Goal: Task Accomplishment & Management: Manage account settings

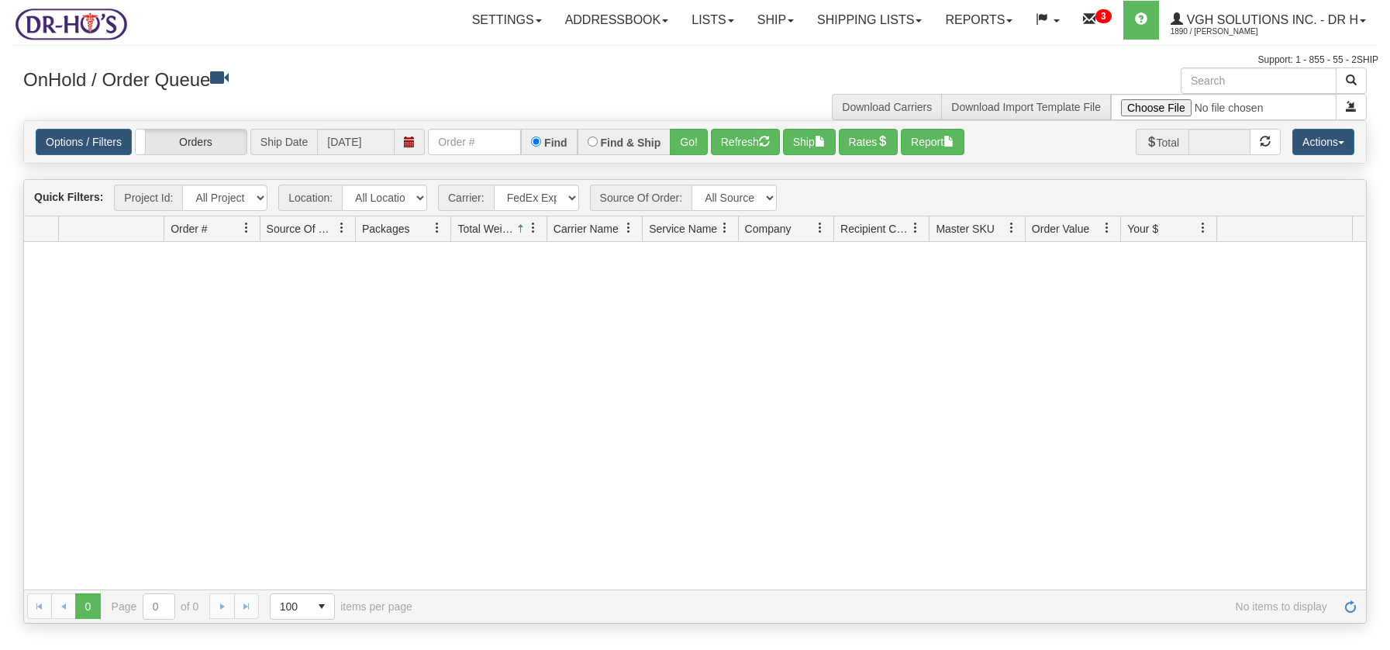
select select "2"
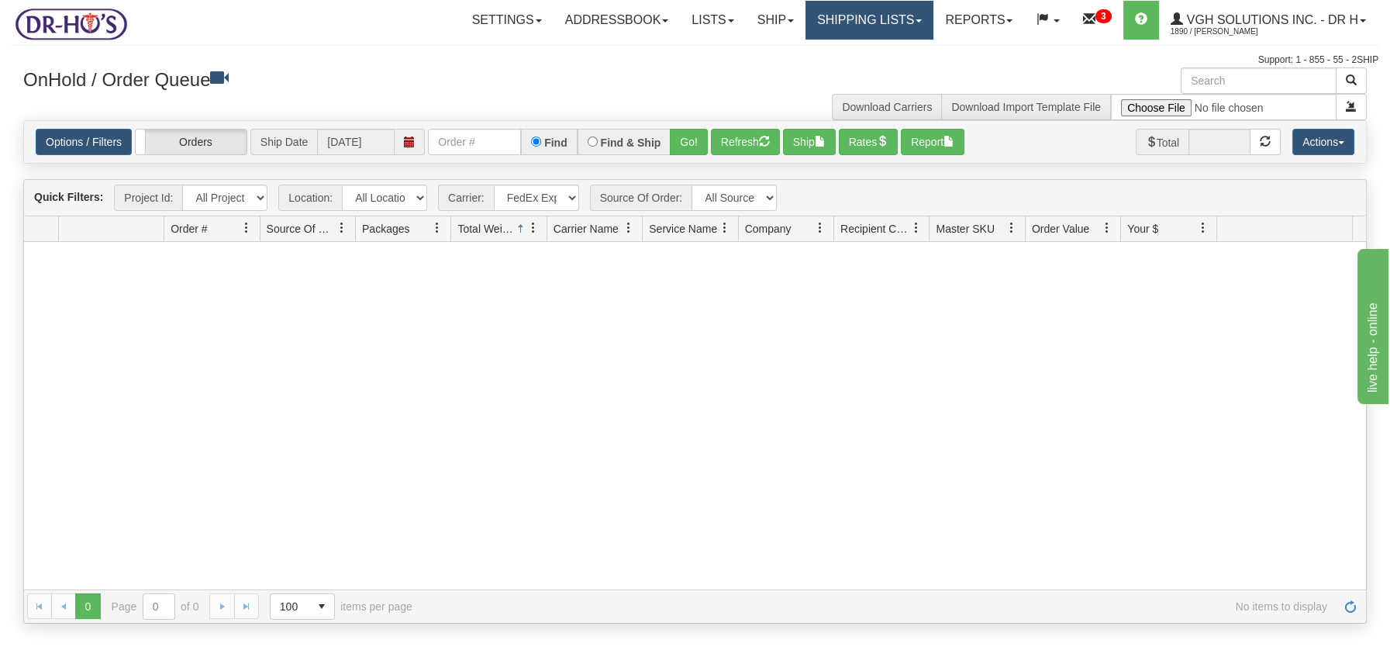
click at [886, 24] on link "Shipping lists" at bounding box center [870, 20] width 128 height 39
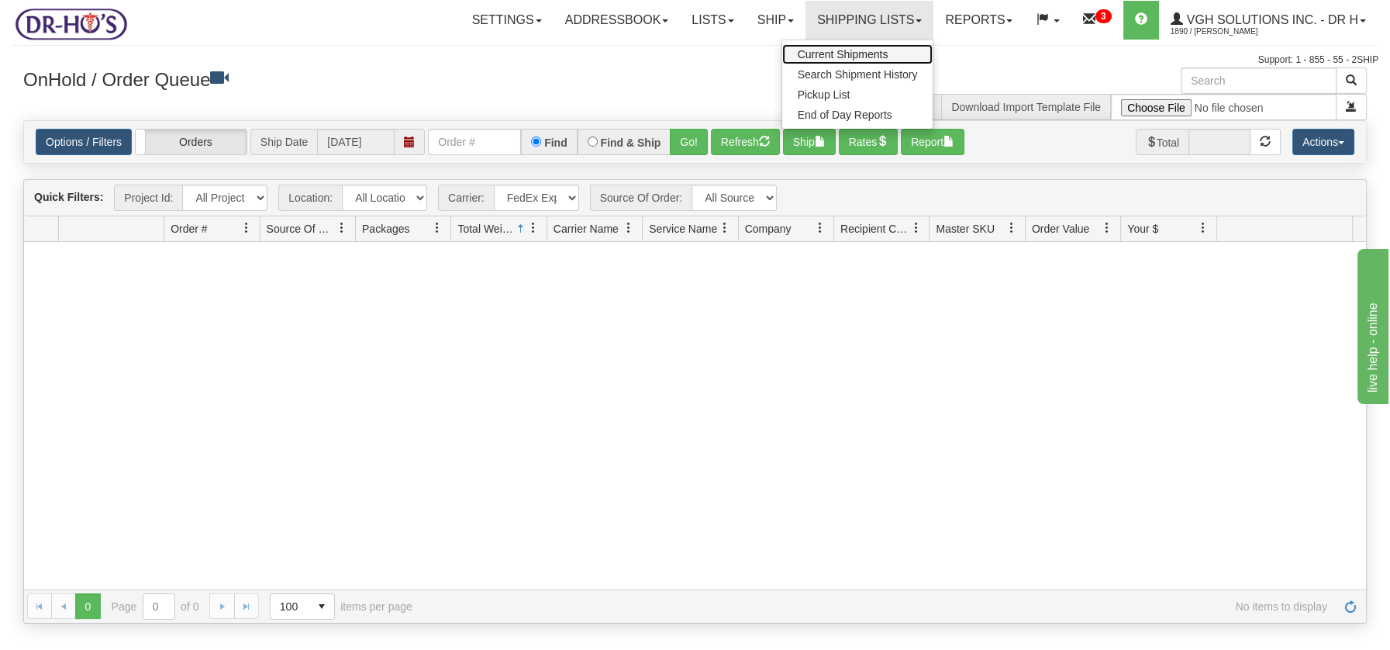
click at [865, 48] on span "Current Shipments" at bounding box center [843, 54] width 91 height 12
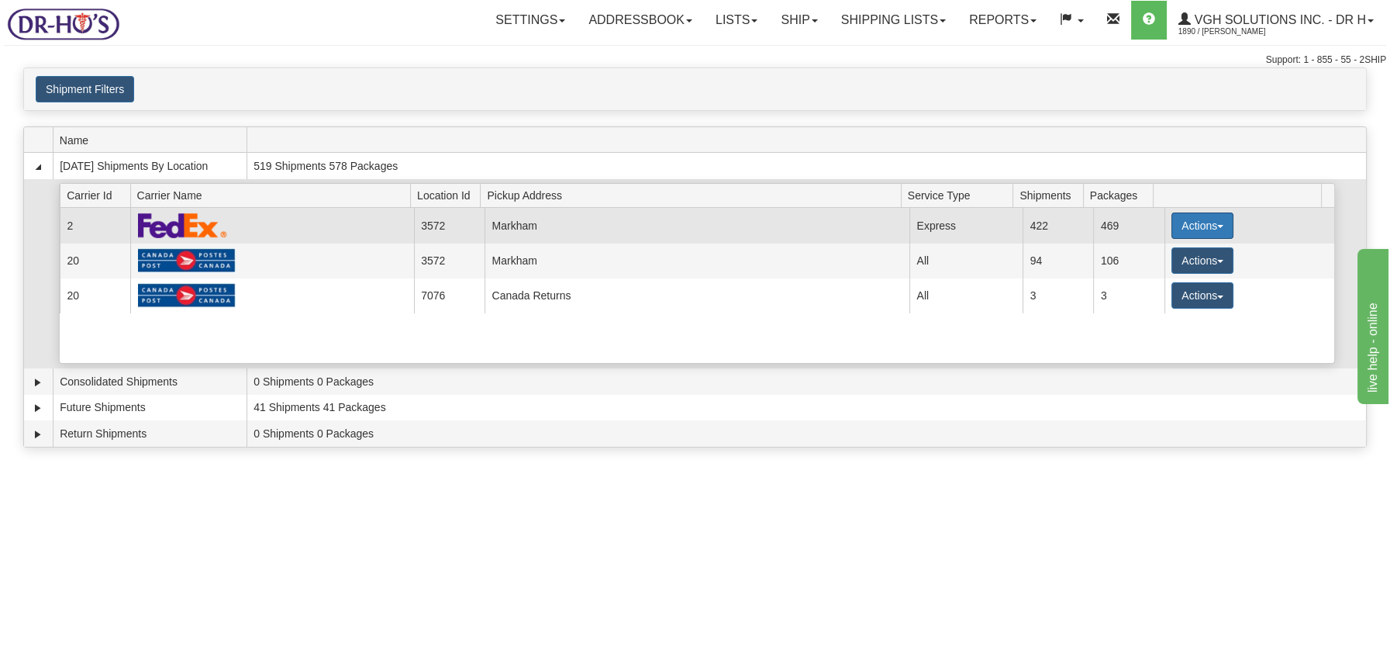
click at [1216, 221] on button "Actions" at bounding box center [1203, 225] width 62 height 26
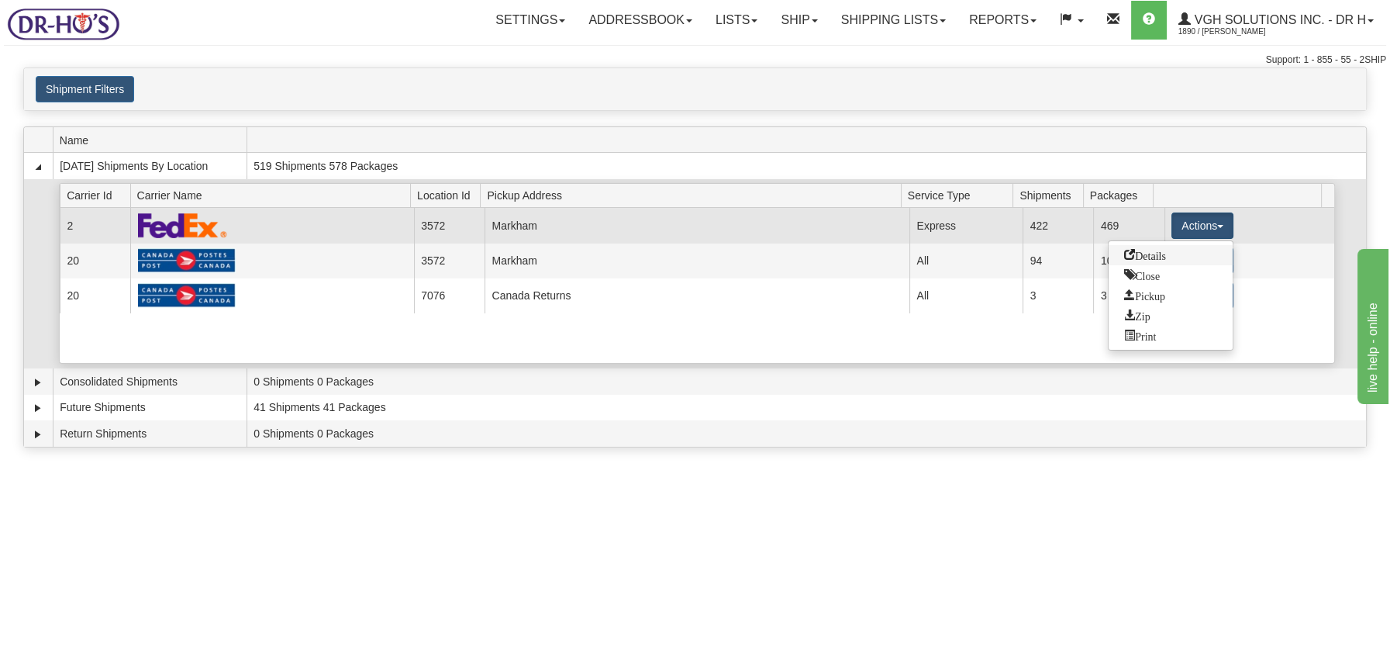
click at [1148, 251] on span "Details" at bounding box center [1145, 254] width 42 height 11
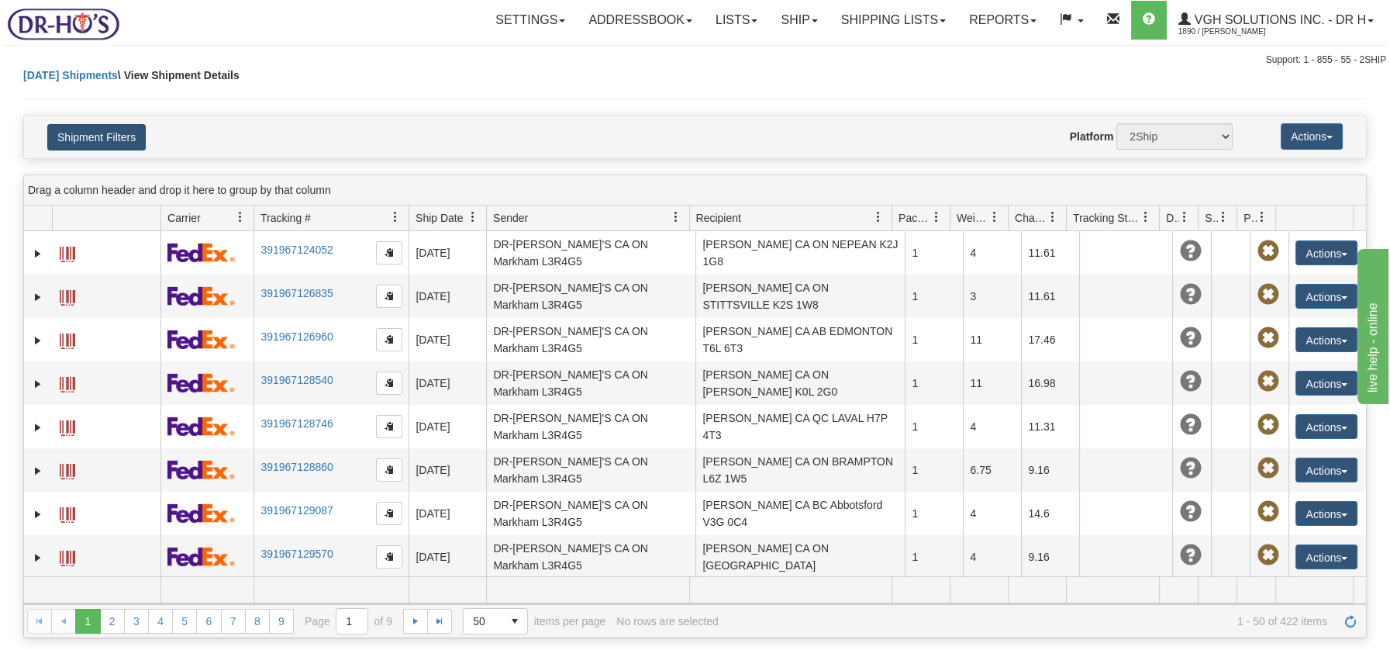
select select "20067"
click at [92, 140] on button "Shipment Filters" at bounding box center [96, 137] width 98 height 26
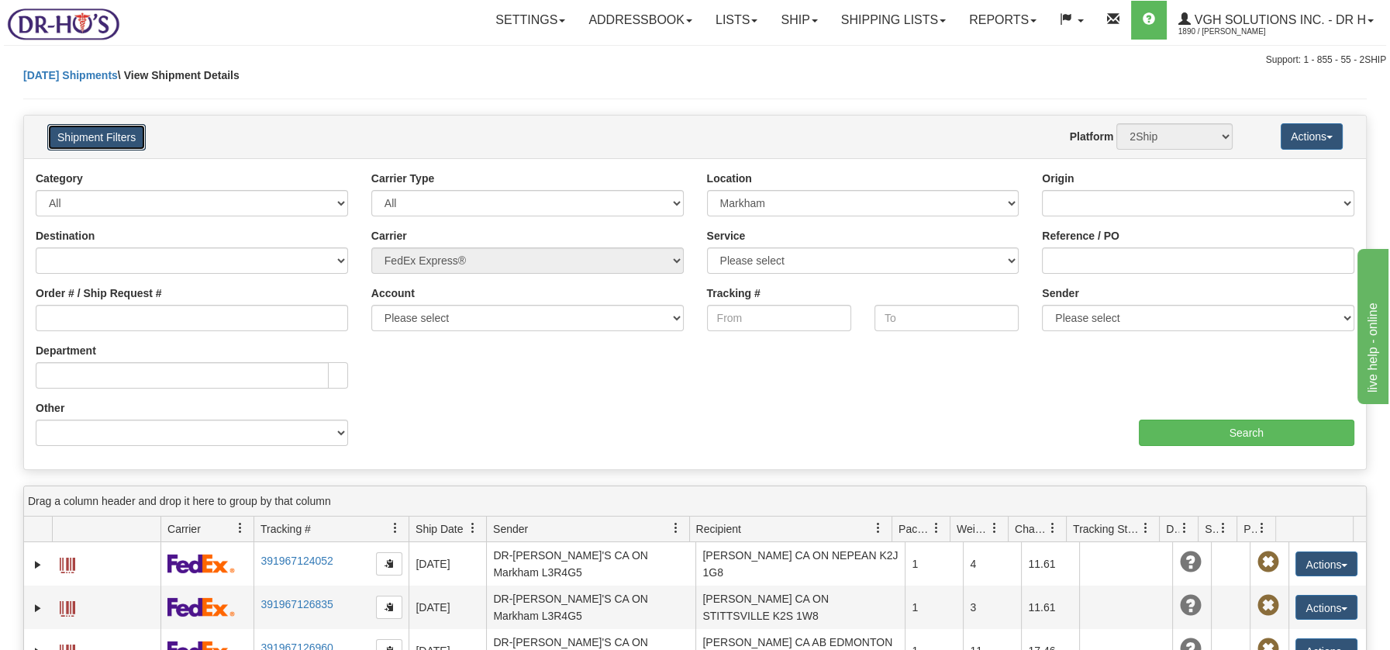
select select "2"
click at [142, 320] on input "Order # / Ship Request #" at bounding box center [192, 318] width 312 height 26
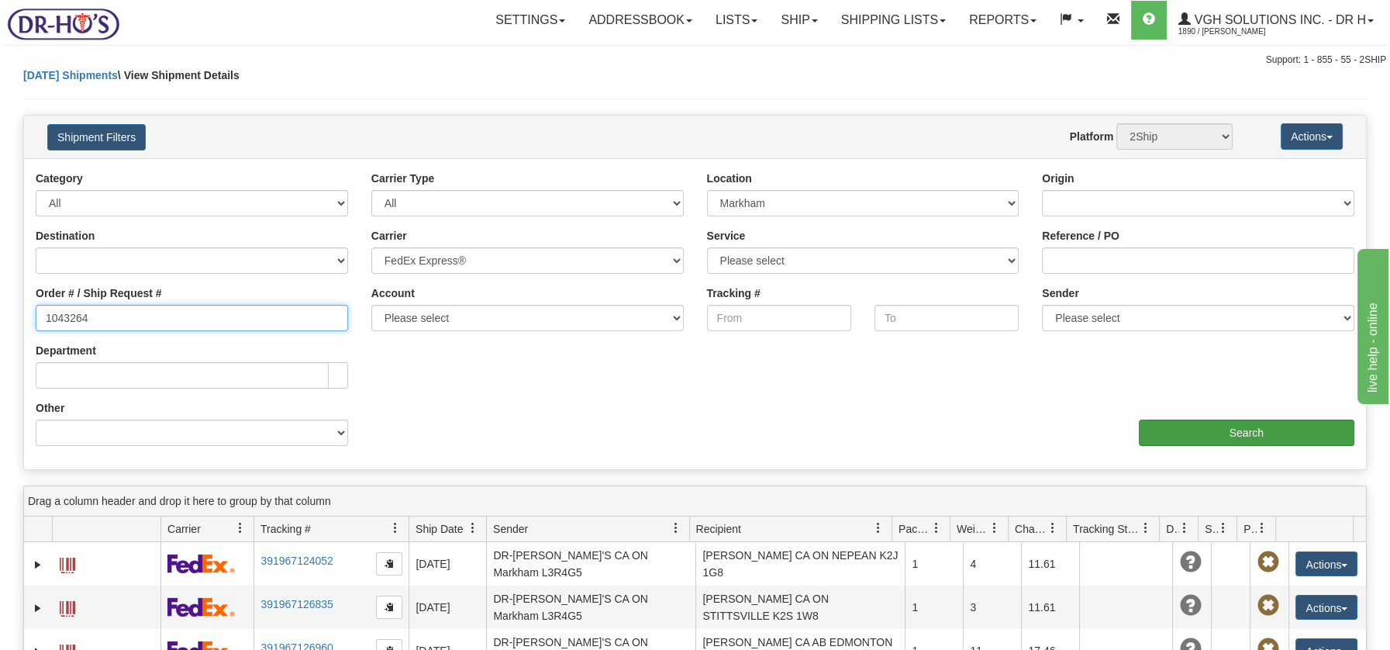
type input "1043264"
click at [1243, 430] on input "Search" at bounding box center [1247, 432] width 216 height 26
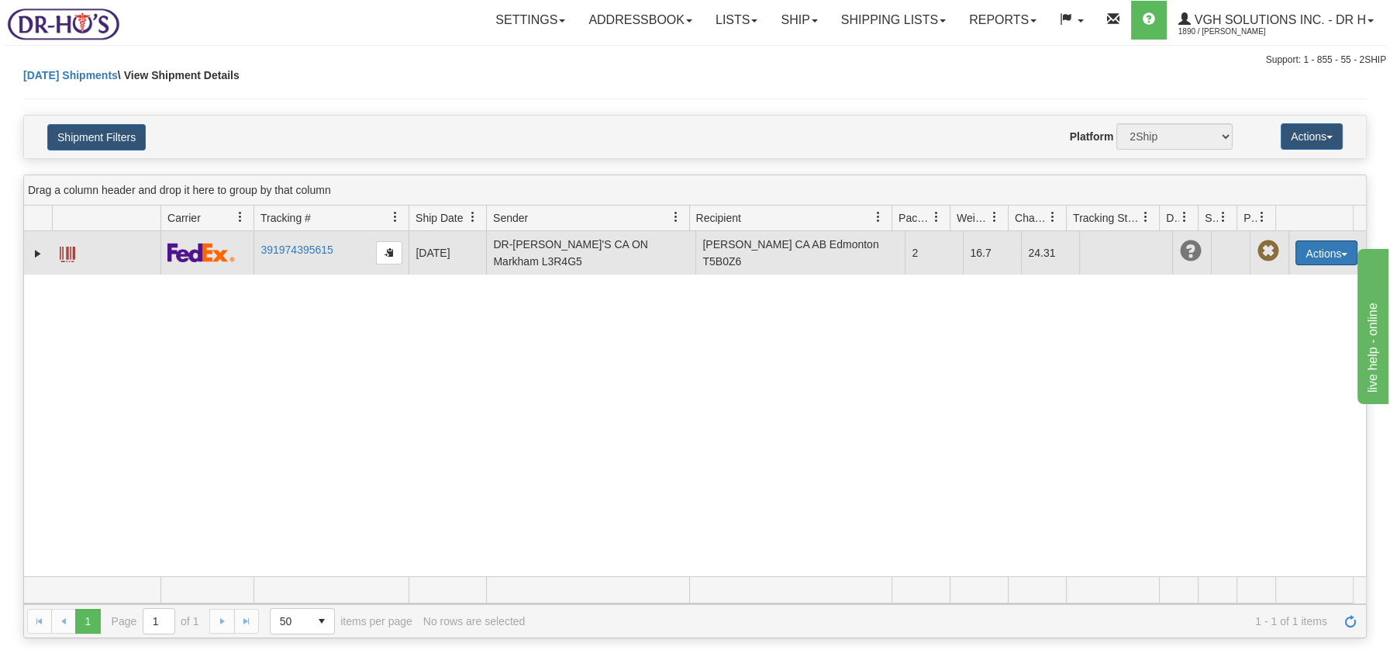
click at [1341, 254] on span "button" at bounding box center [1344, 254] width 6 height 3
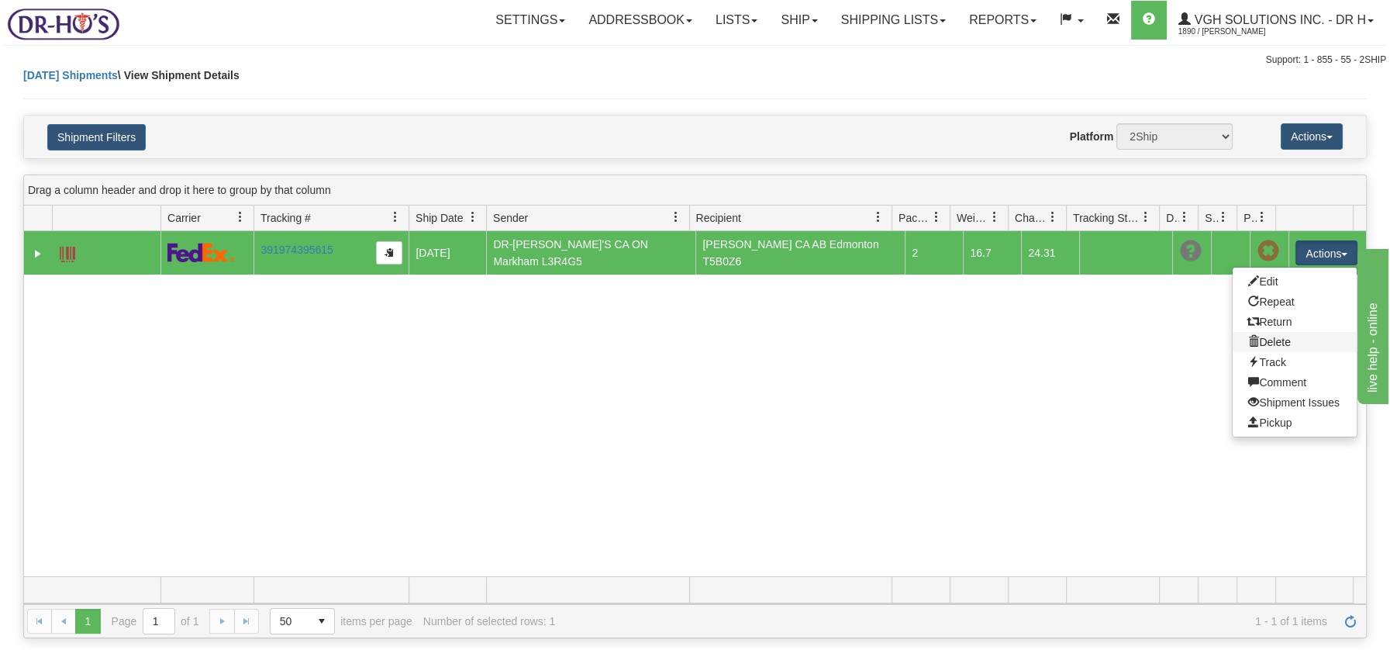
click at [1272, 342] on link "Delete" at bounding box center [1295, 342] width 124 height 20
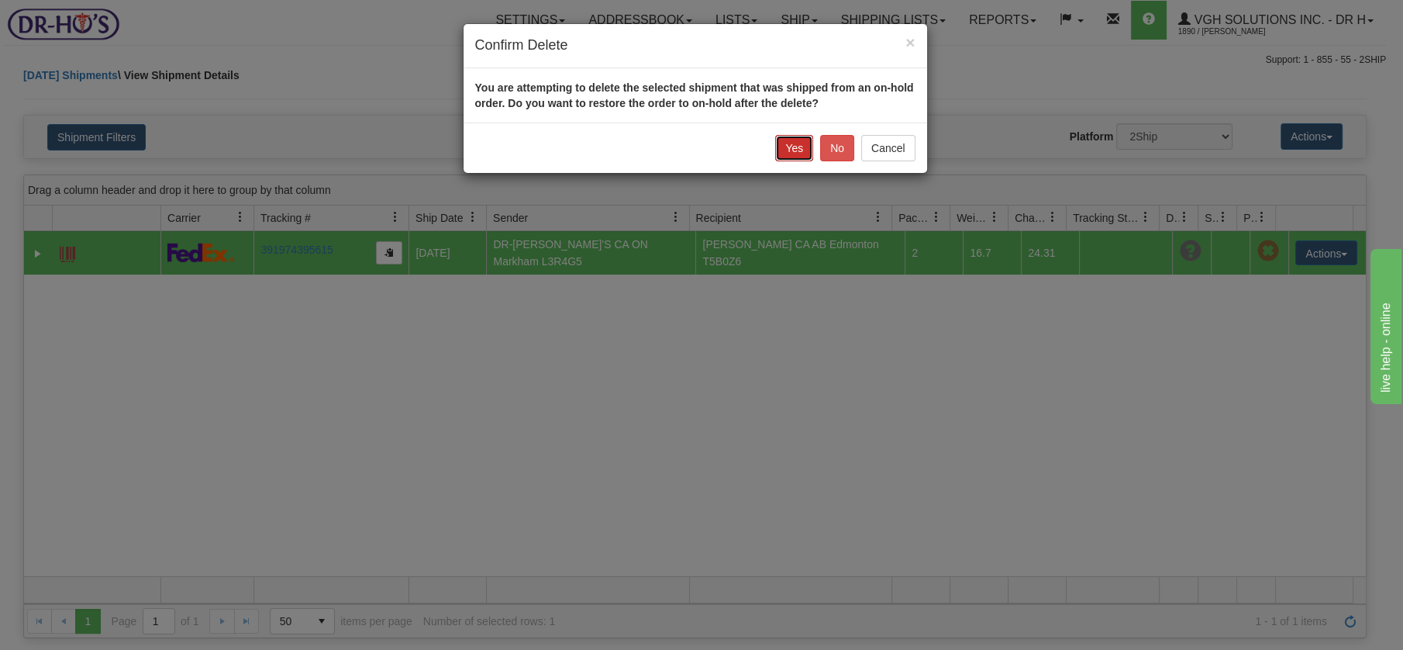
click at [788, 137] on button "Yes" at bounding box center [794, 148] width 38 height 26
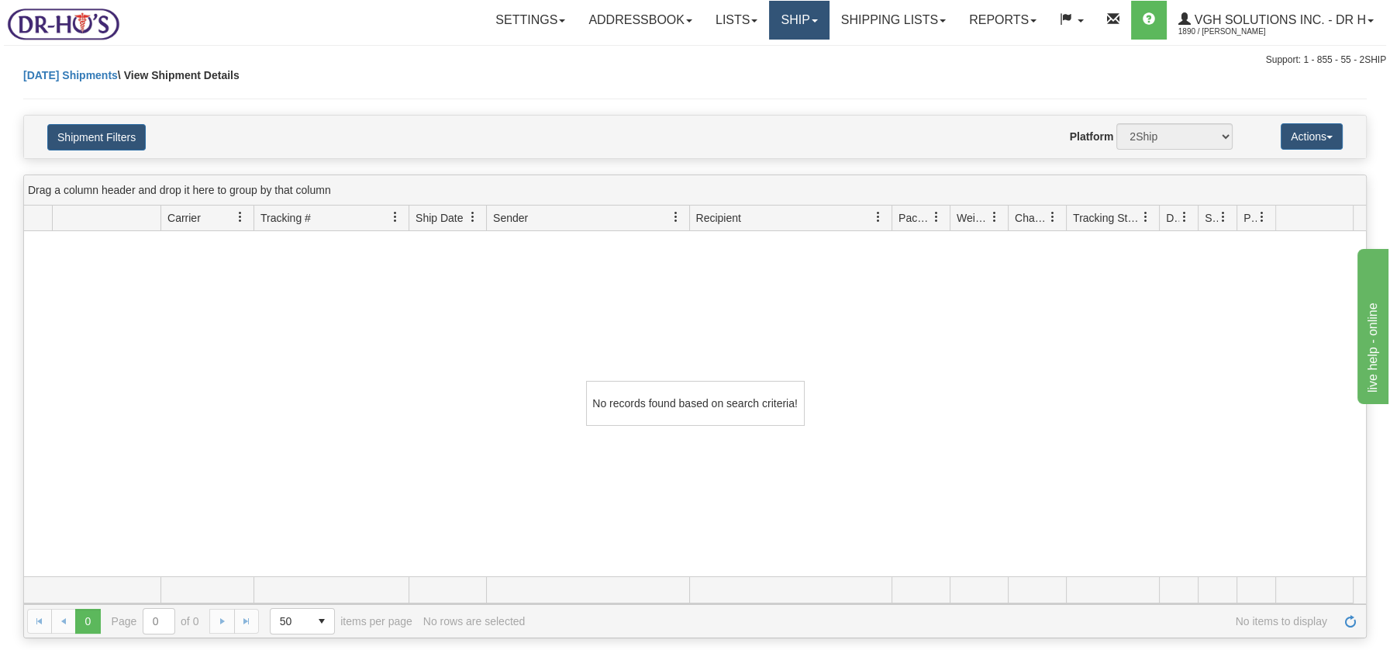
click at [778, 26] on link "Ship" at bounding box center [799, 20] width 60 height 39
click at [775, 74] on span "OnHold / Order Queue" at bounding box center [758, 74] width 109 height 12
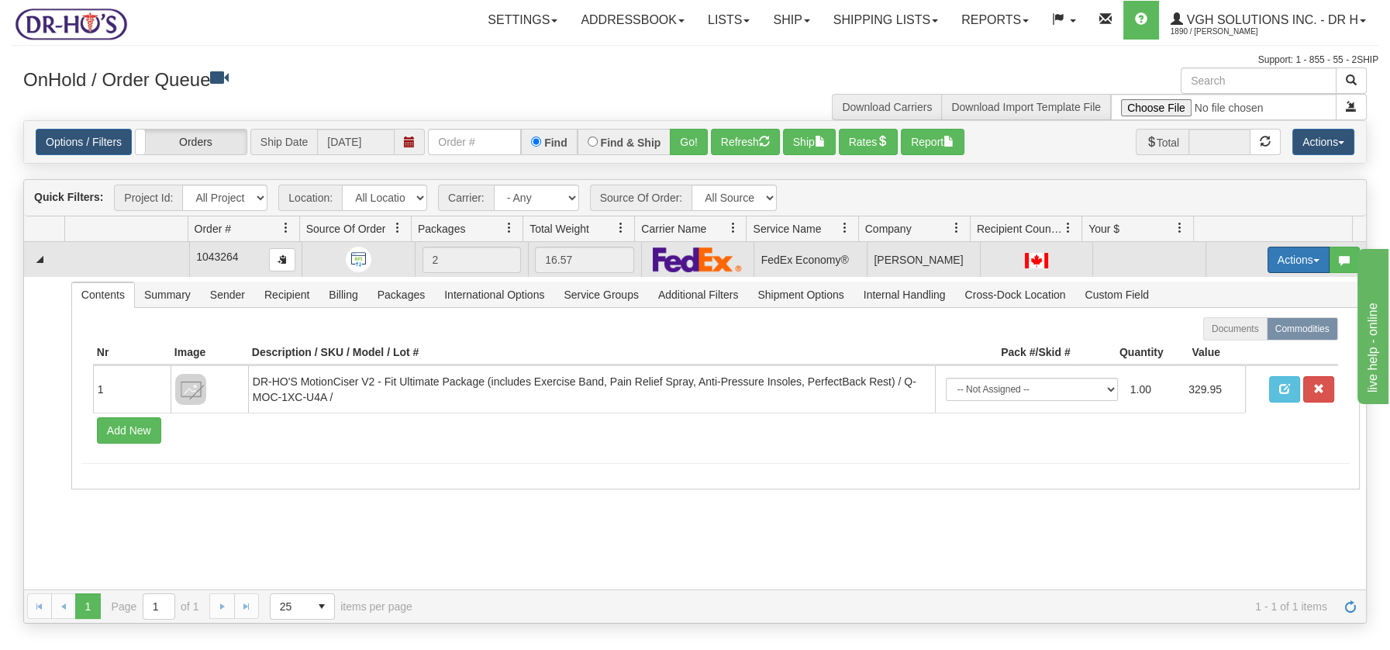
click at [1314, 259] on span "button" at bounding box center [1317, 260] width 6 height 3
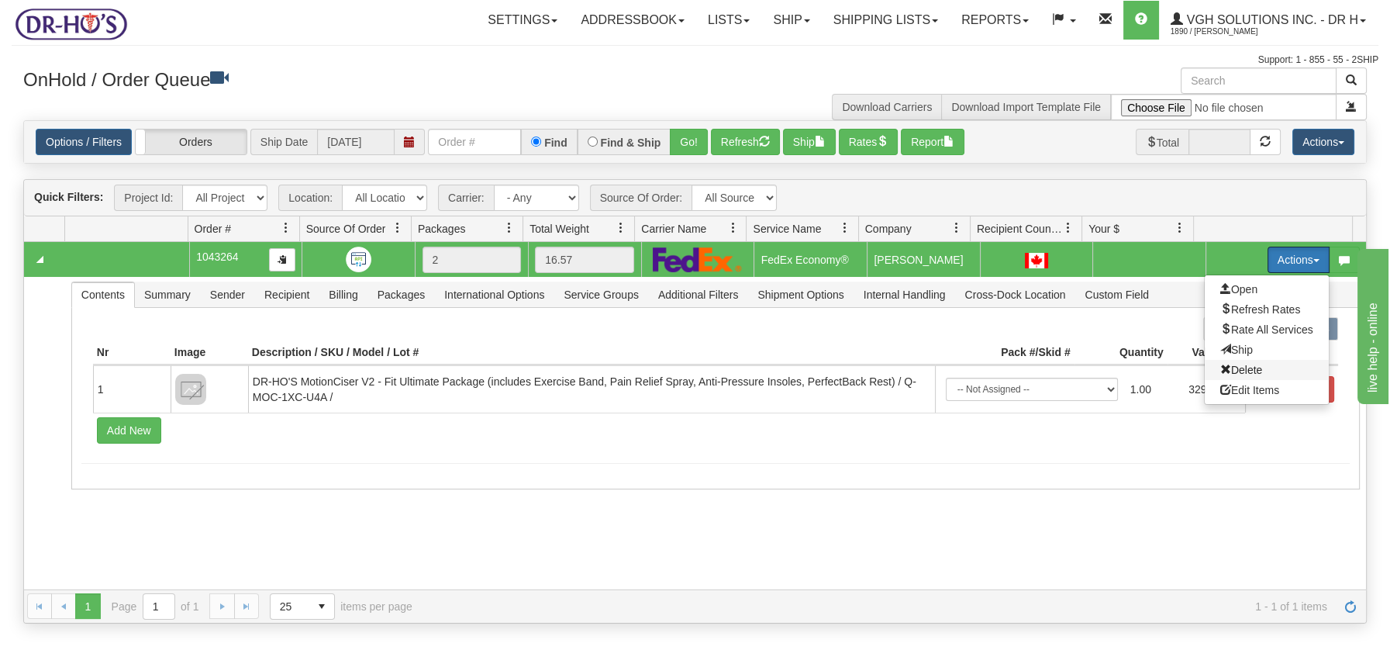
click at [1227, 366] on span "Delete" at bounding box center [1241, 370] width 42 height 12
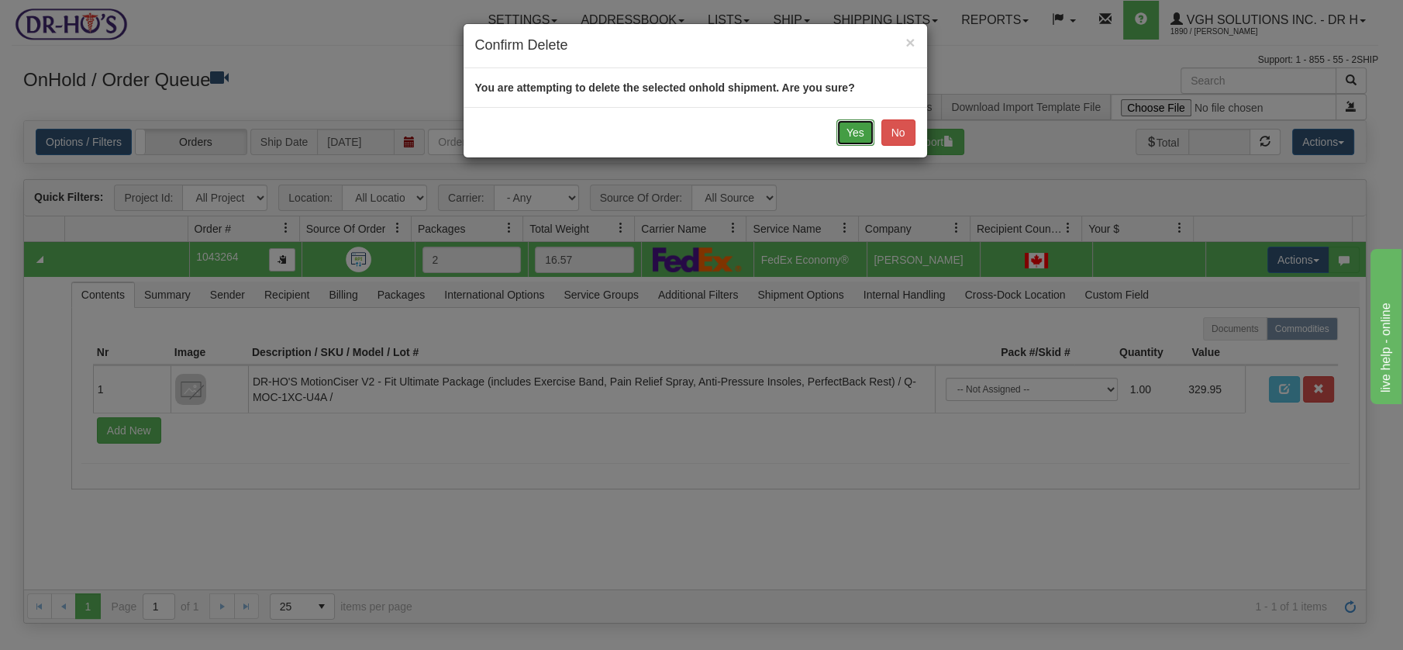
click at [850, 119] on button "Yes" at bounding box center [856, 132] width 38 height 26
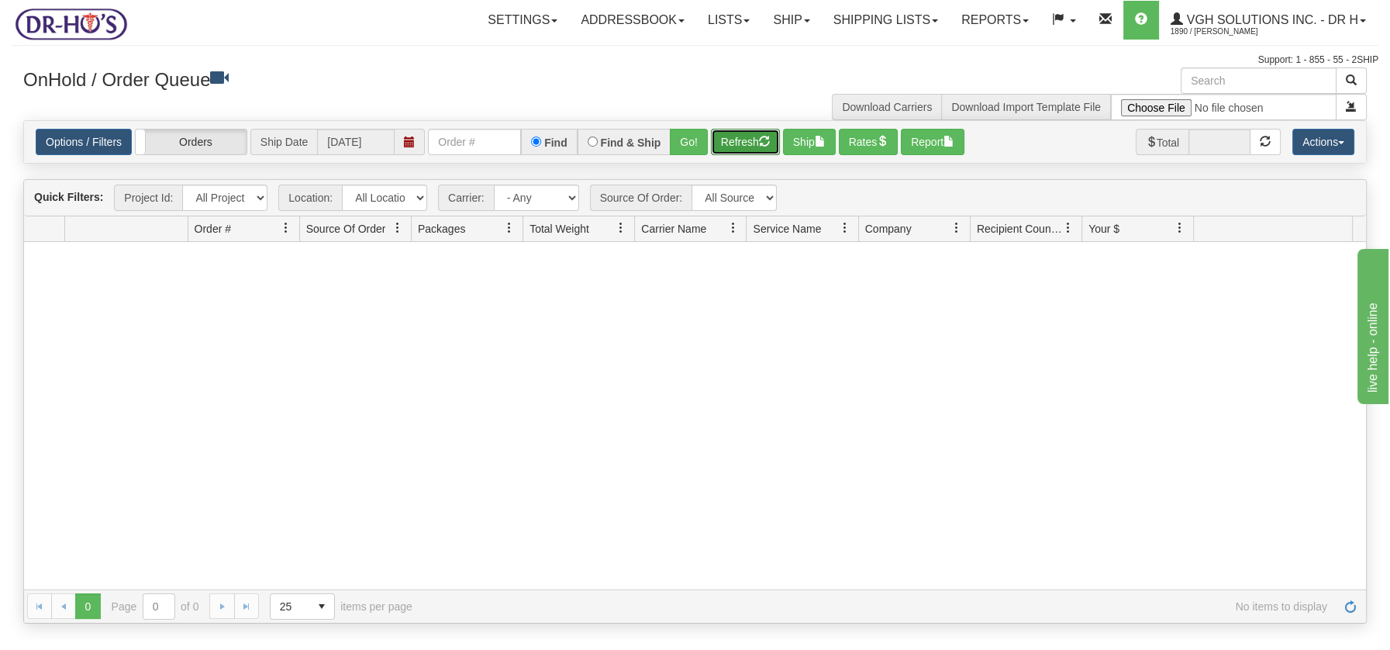
click at [747, 131] on button "Refresh" at bounding box center [745, 142] width 69 height 26
click at [892, 22] on link "Shipping lists" at bounding box center [886, 20] width 128 height 39
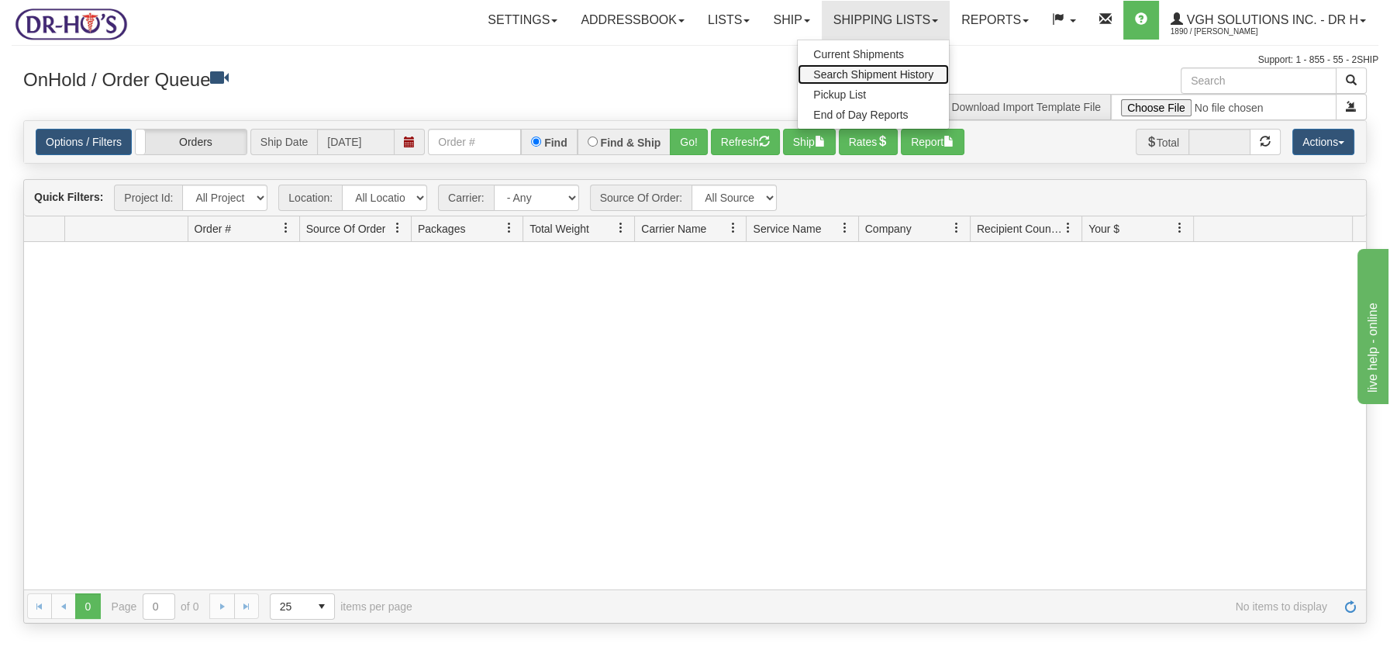
click at [896, 68] on span "Search Shipment History" at bounding box center [873, 74] width 120 height 12
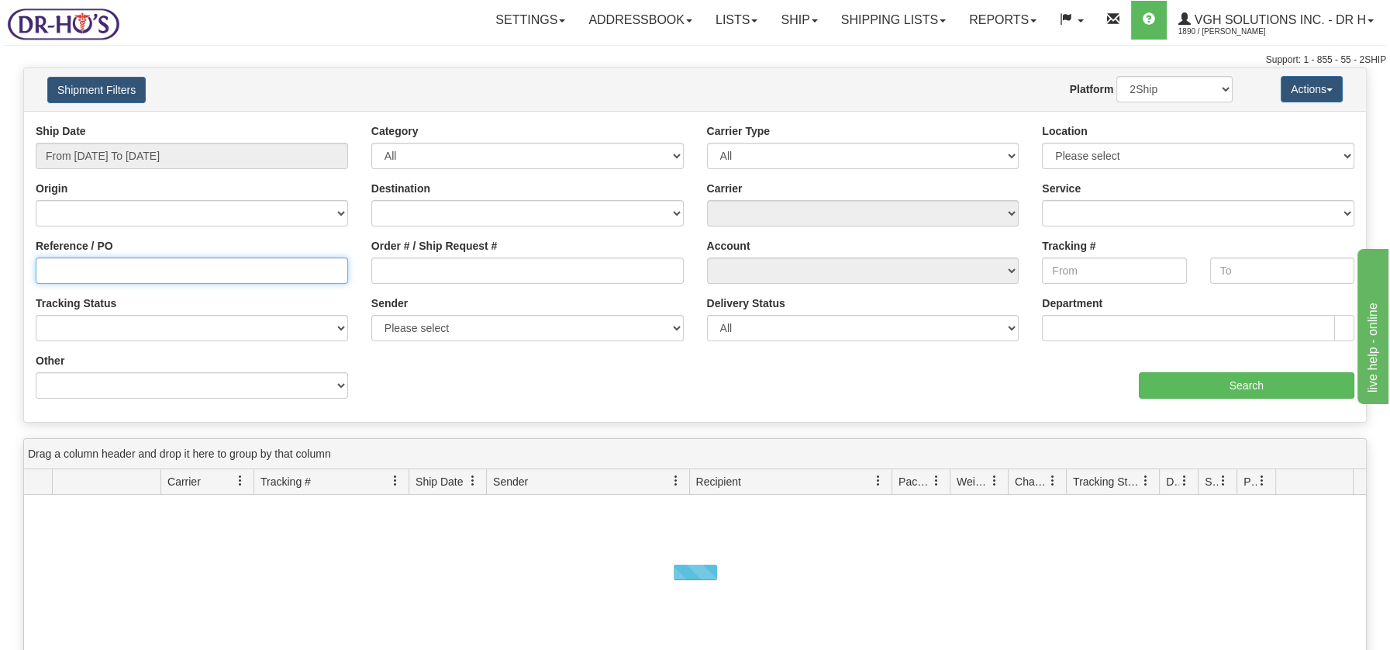
click at [160, 269] on input "Reference / PO" at bounding box center [192, 270] width 312 height 26
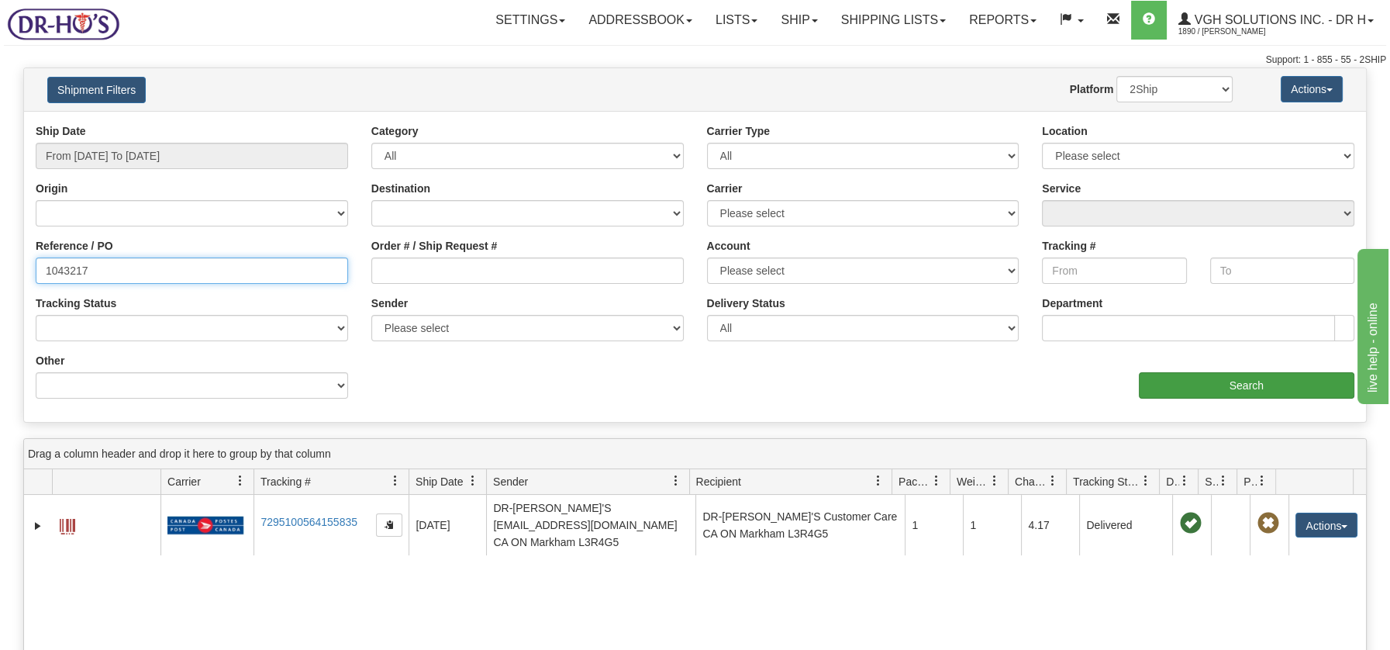
type input "1043217"
click at [1250, 378] on input "Search" at bounding box center [1247, 385] width 216 height 26
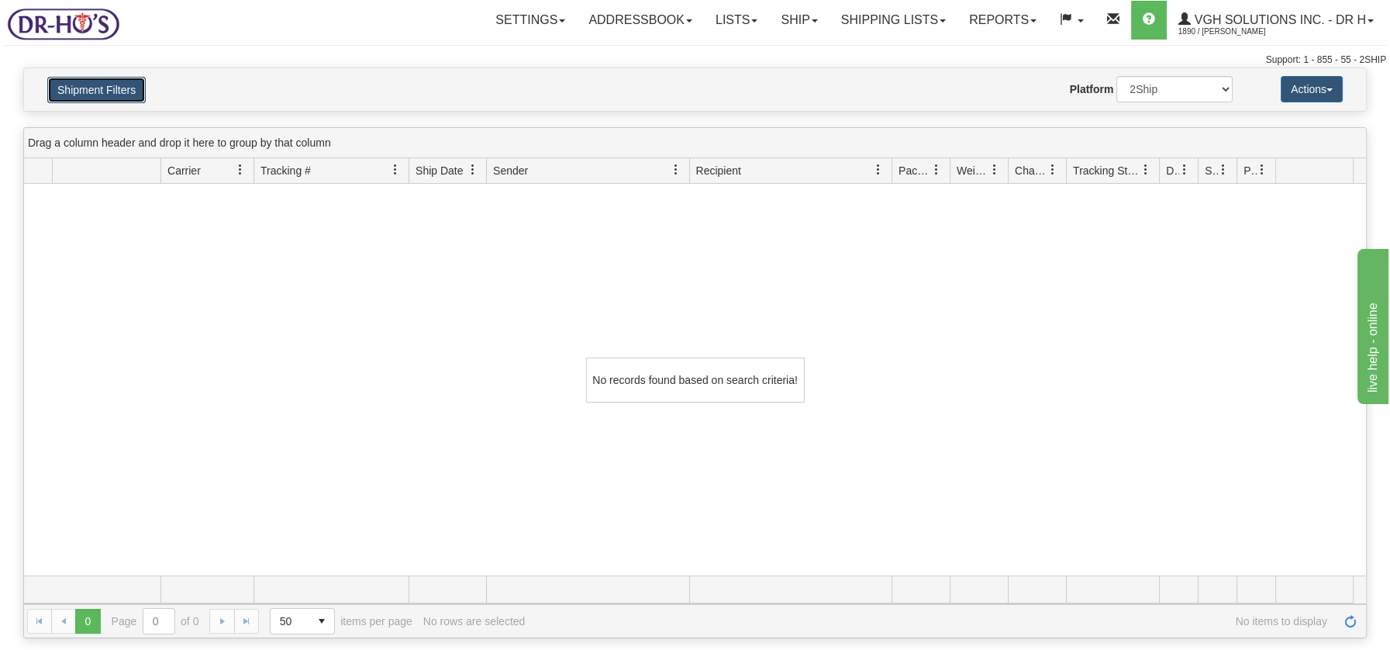
click at [109, 90] on button "Shipment Filters" at bounding box center [96, 90] width 98 height 26
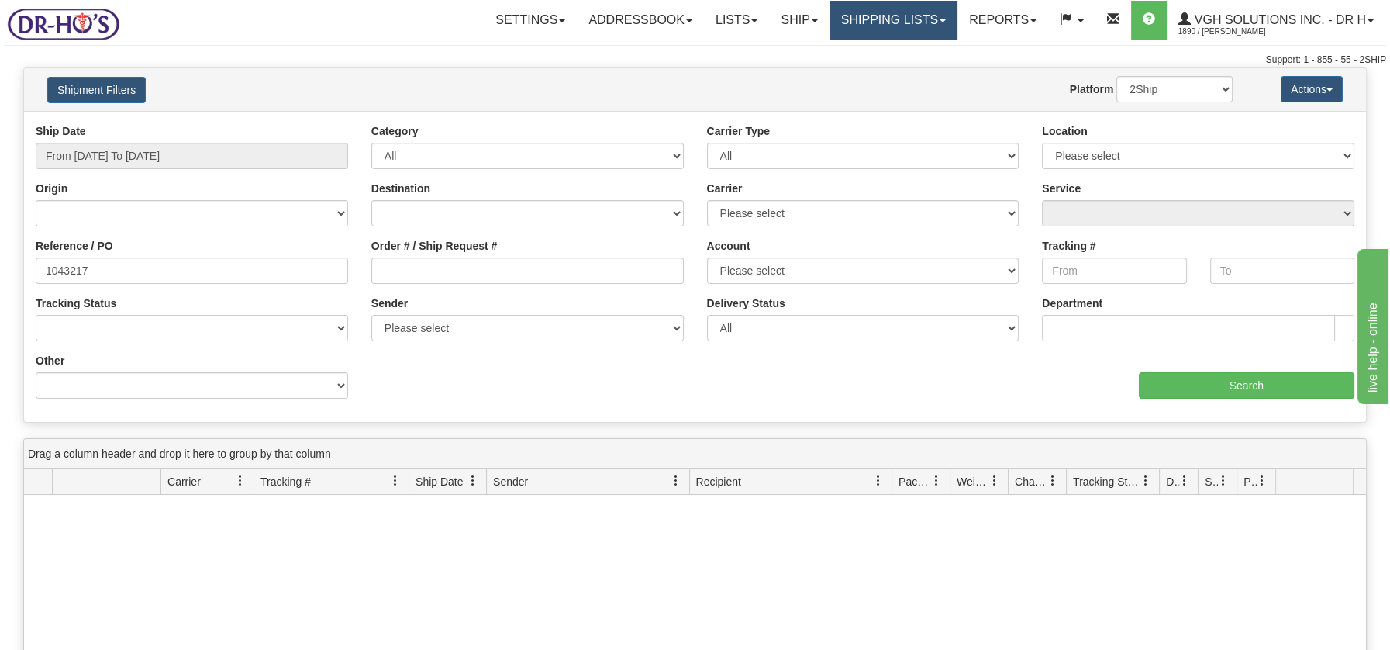
click at [887, 22] on link "Shipping lists" at bounding box center [894, 20] width 128 height 39
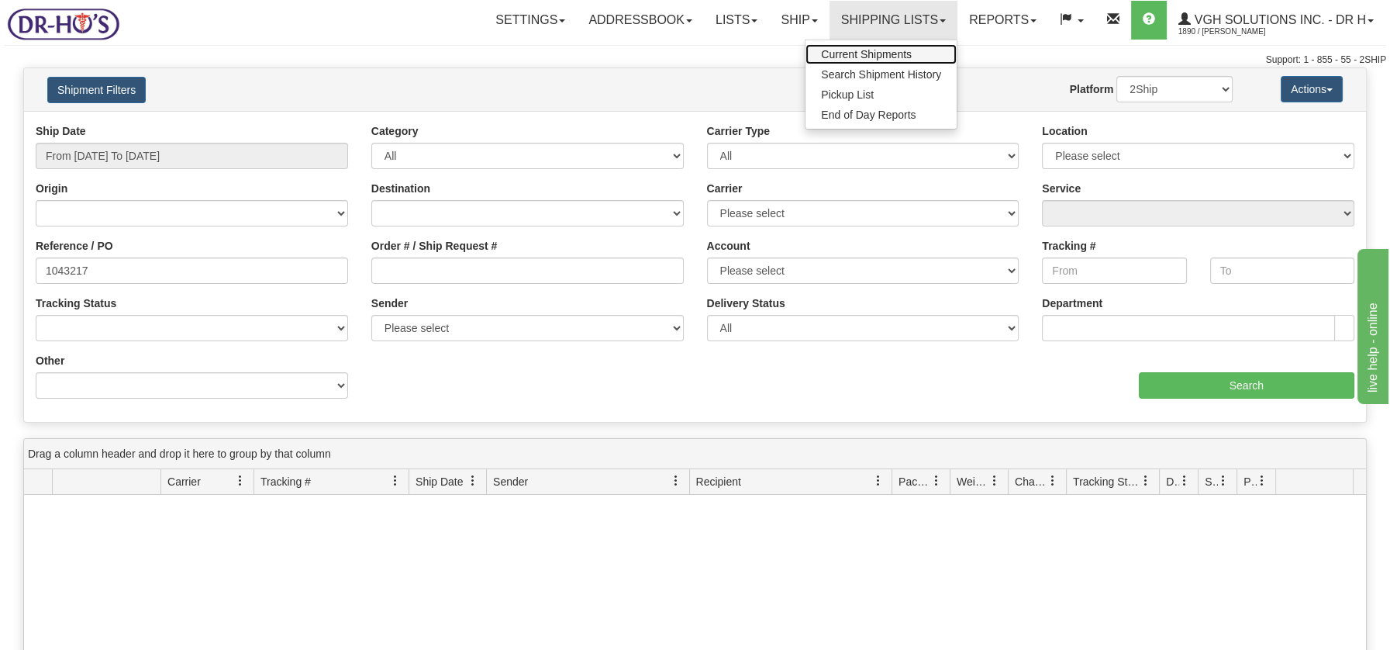
click at [870, 54] on span "Current Shipments" at bounding box center [866, 54] width 91 height 12
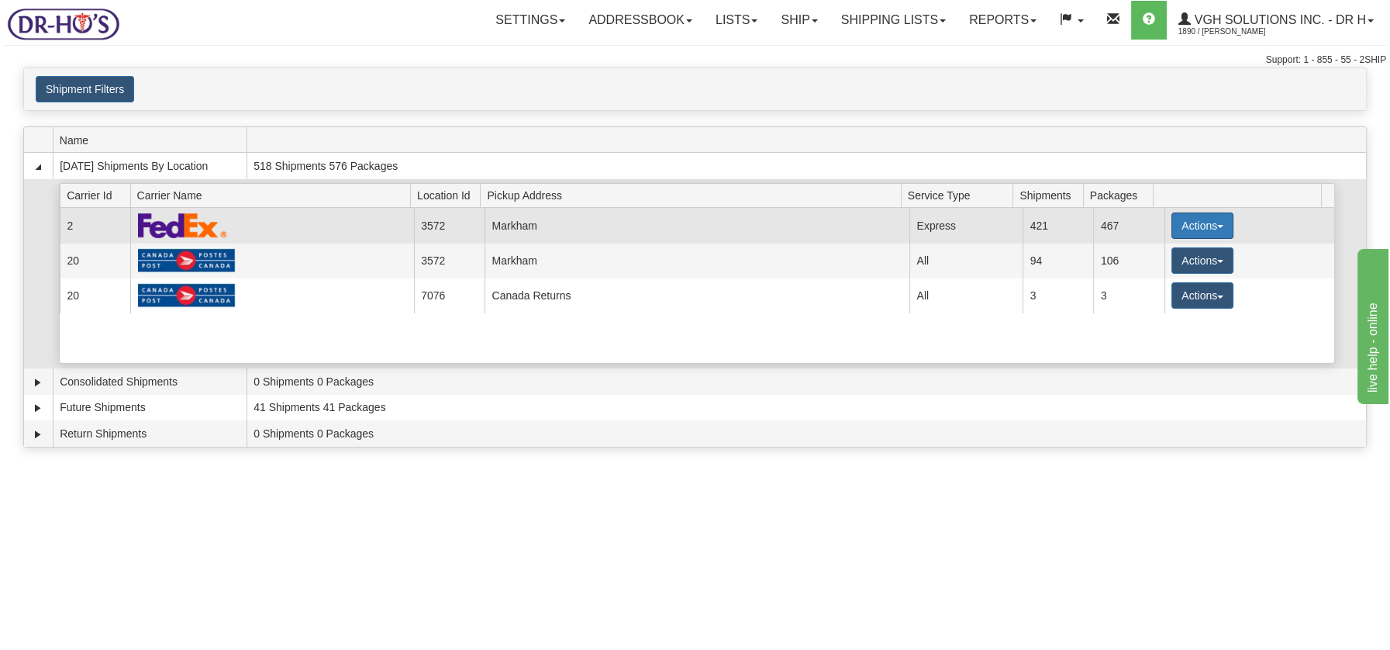
click at [1212, 228] on button "Actions" at bounding box center [1203, 225] width 62 height 26
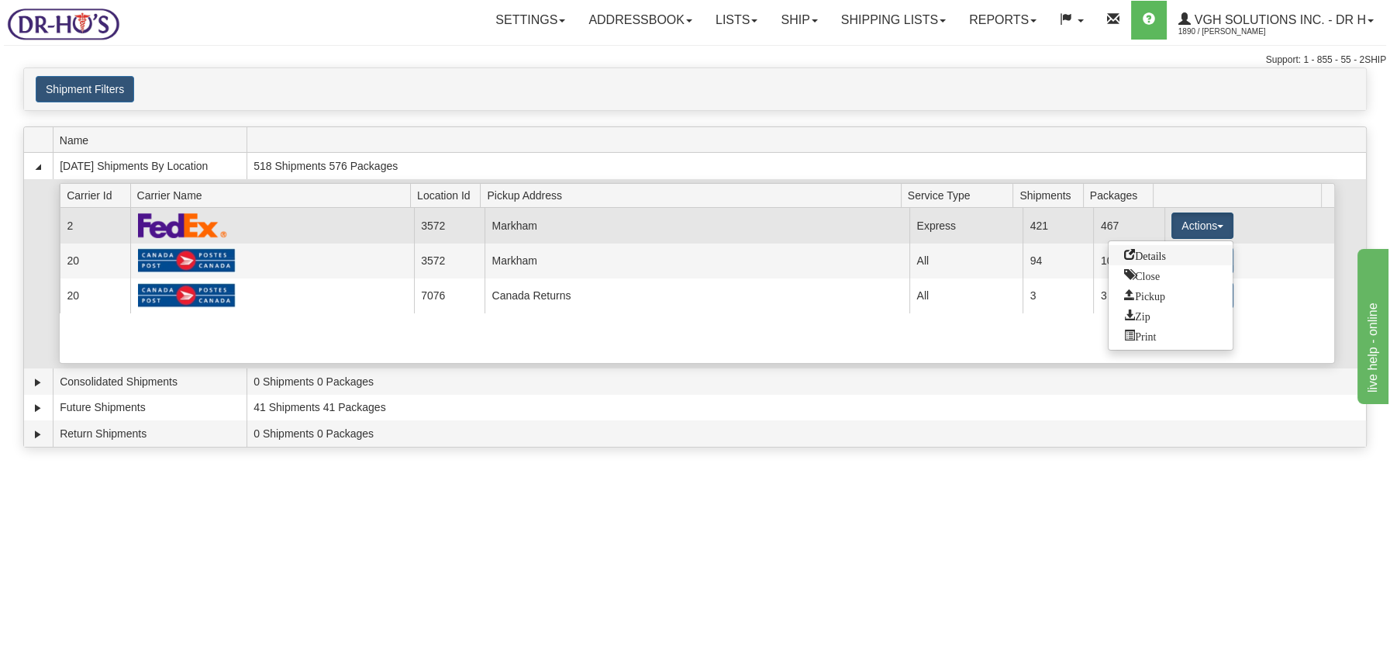
click at [1144, 253] on span "Details" at bounding box center [1145, 254] width 42 height 11
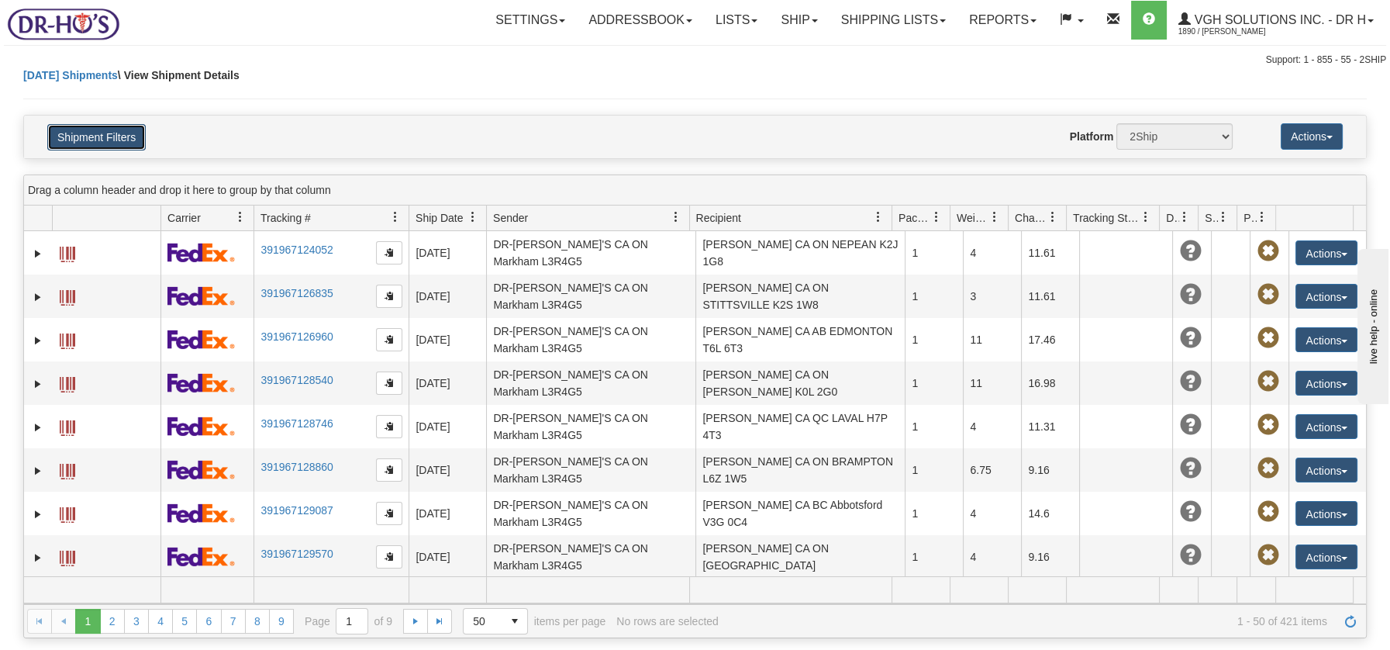
click at [100, 140] on button "Shipment Filters" at bounding box center [96, 137] width 98 height 26
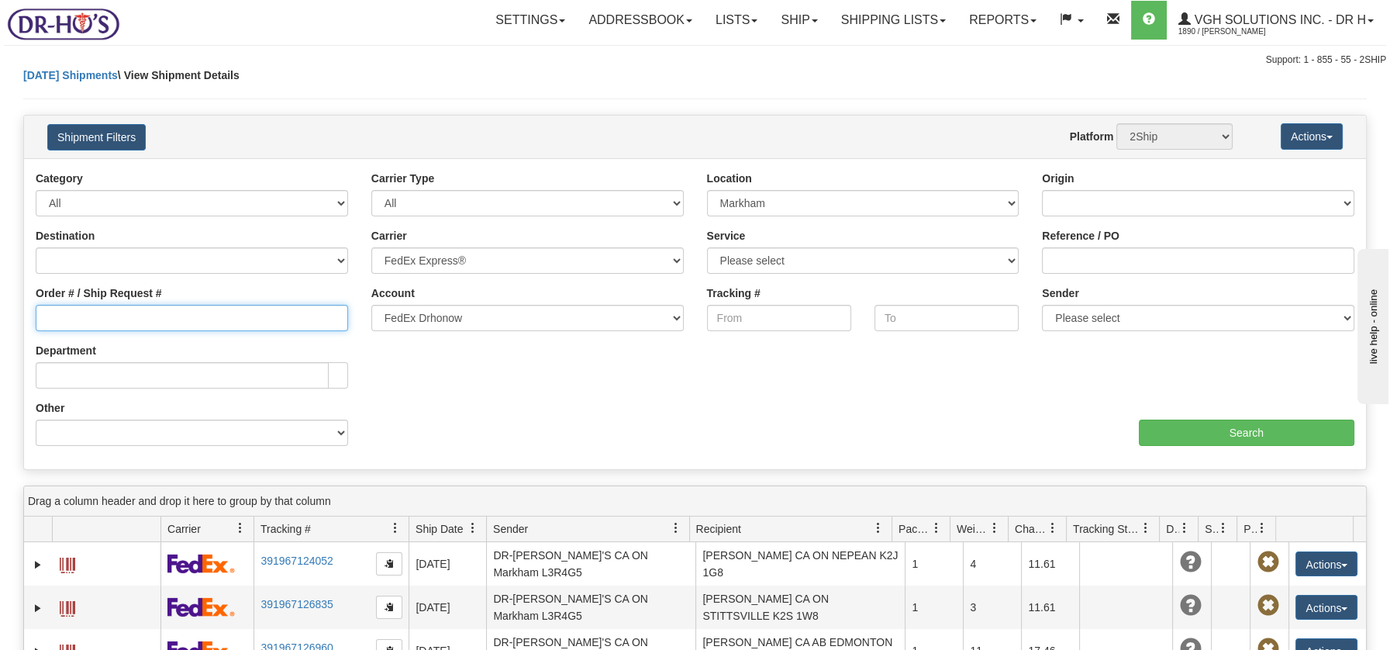
click at [136, 309] on input "Order # / Ship Request #" at bounding box center [192, 318] width 312 height 26
type input "1043217"
click at [1248, 429] on input "Search" at bounding box center [1247, 432] width 216 height 26
